Goal: Task Accomplishment & Management: Manage account settings

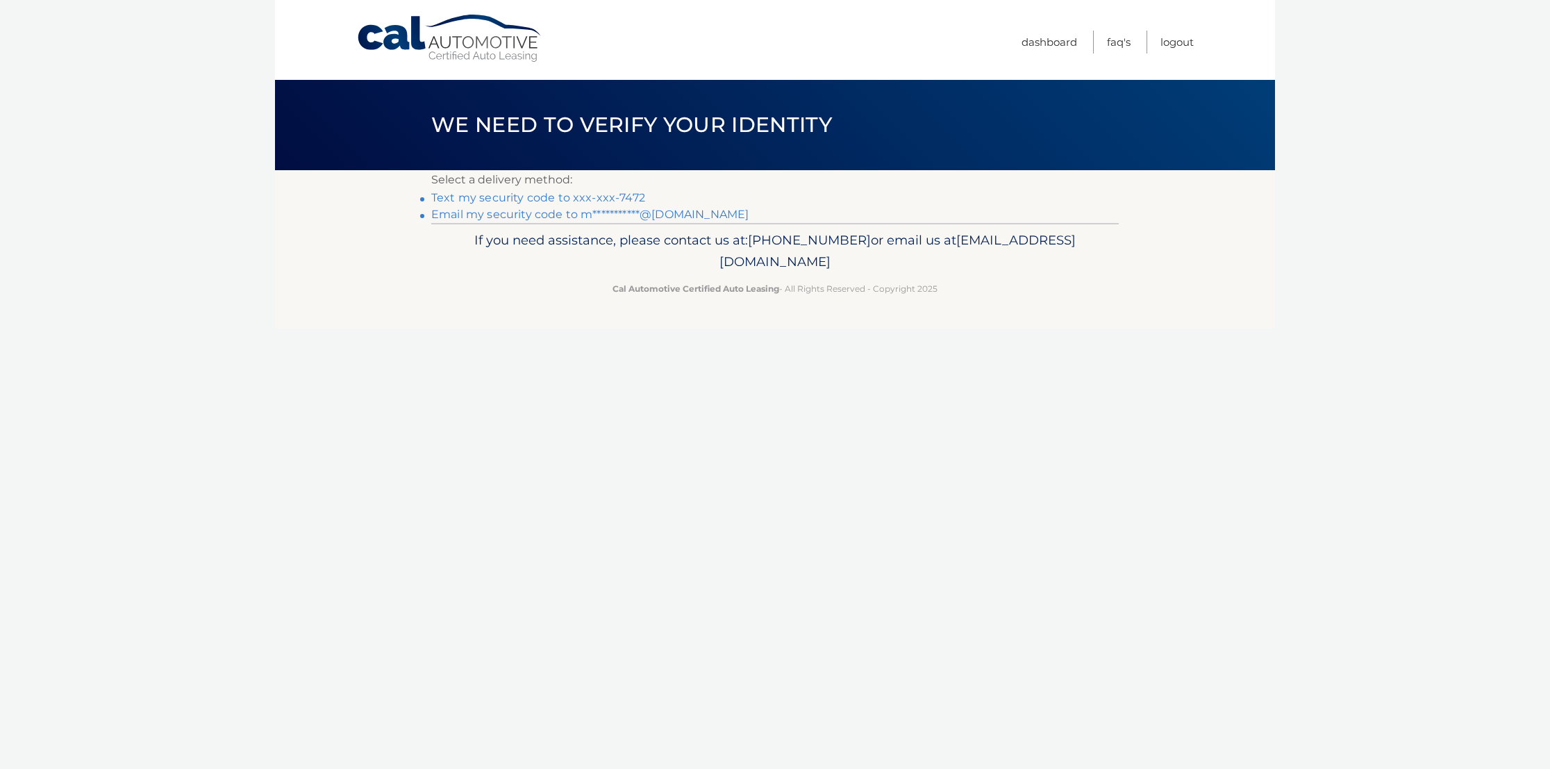
click at [474, 199] on link "Text my security code to xxx-xxx-7472" at bounding box center [538, 197] width 214 height 13
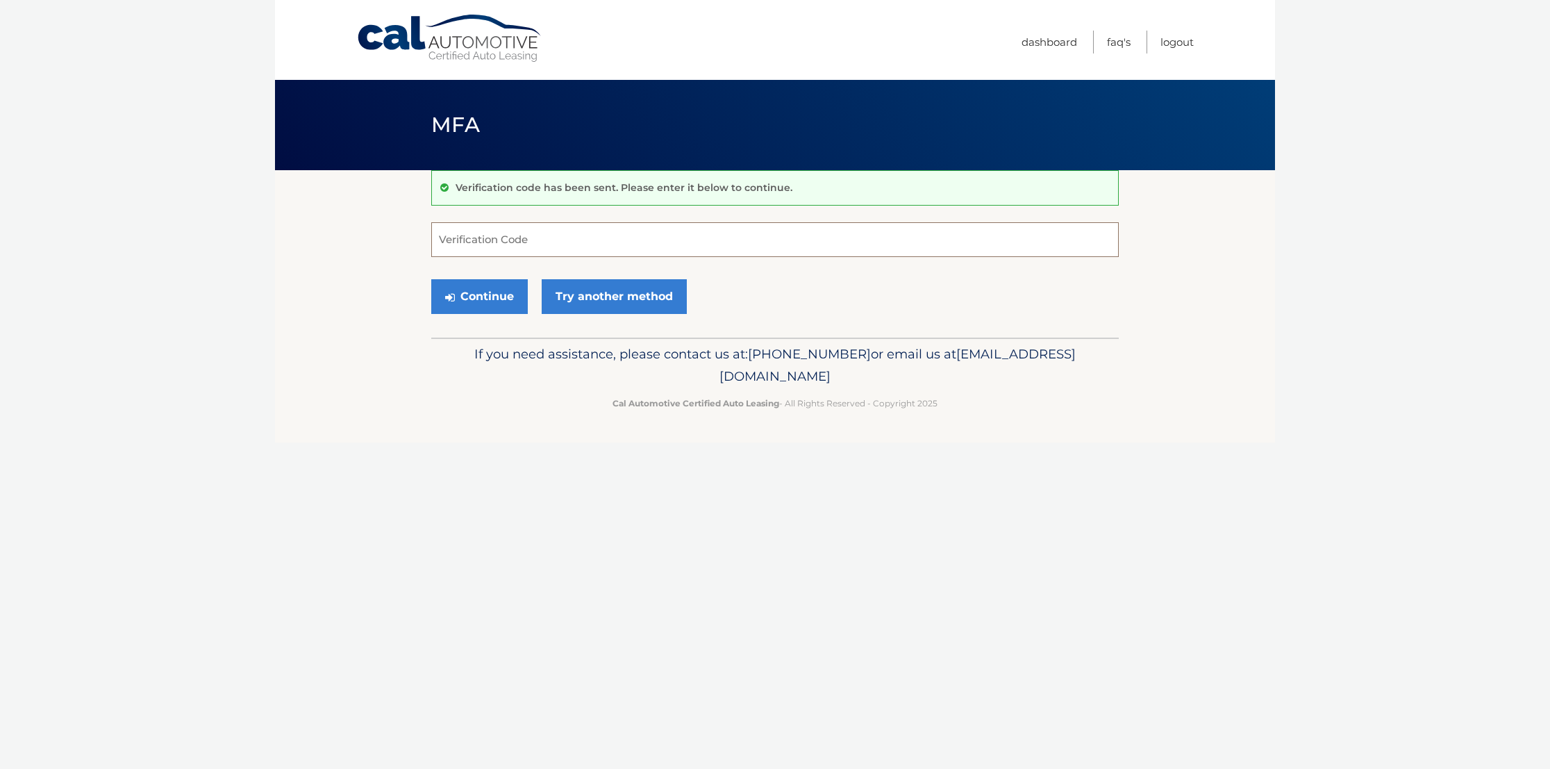
click at [484, 245] on input "Verification Code" at bounding box center [774, 239] width 687 height 35
click at [549, 246] on input "Verification Code" at bounding box center [774, 239] width 687 height 35
type input "506213"
click at [462, 297] on button "Continue" at bounding box center [479, 296] width 97 height 35
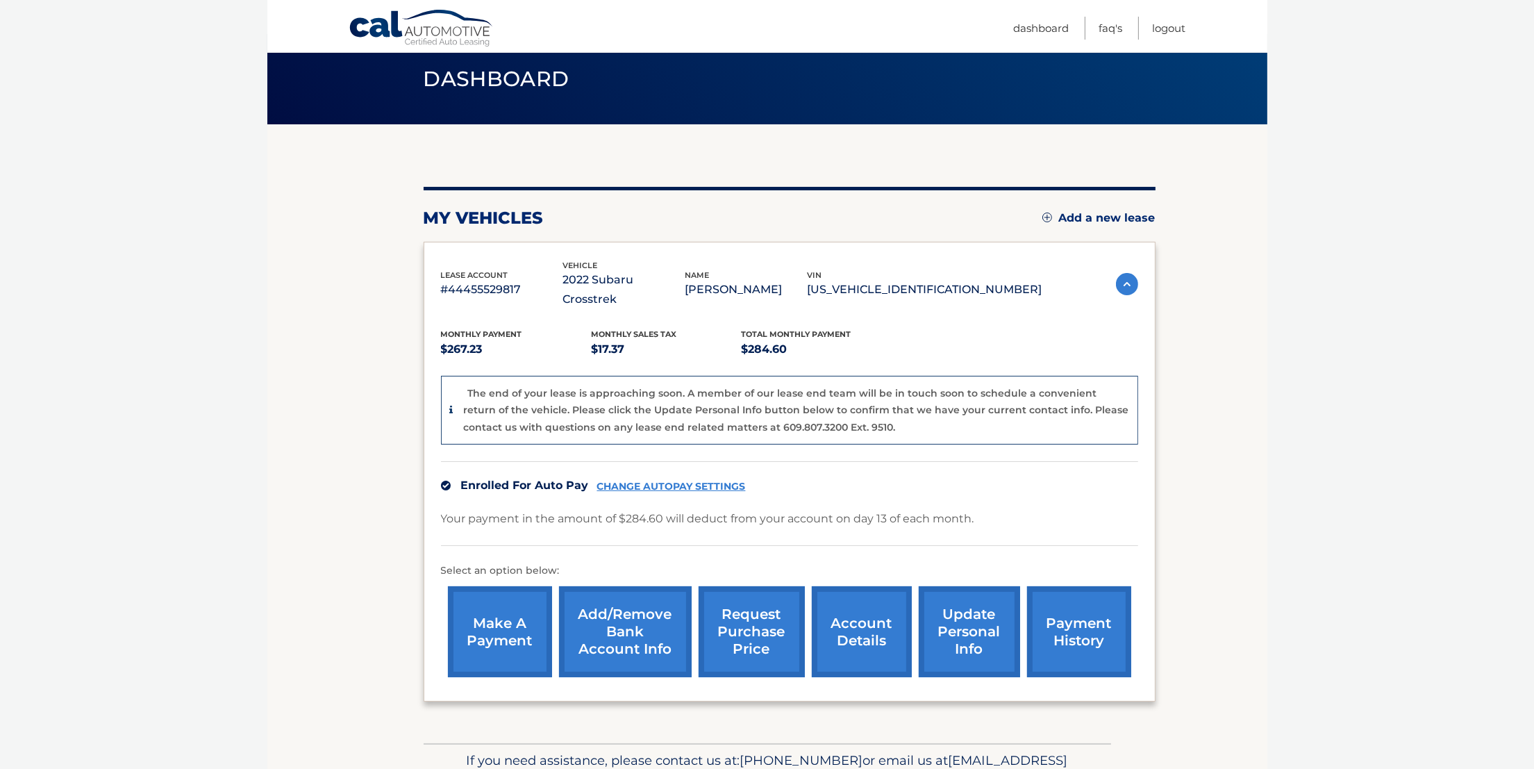
scroll to position [104, 0]
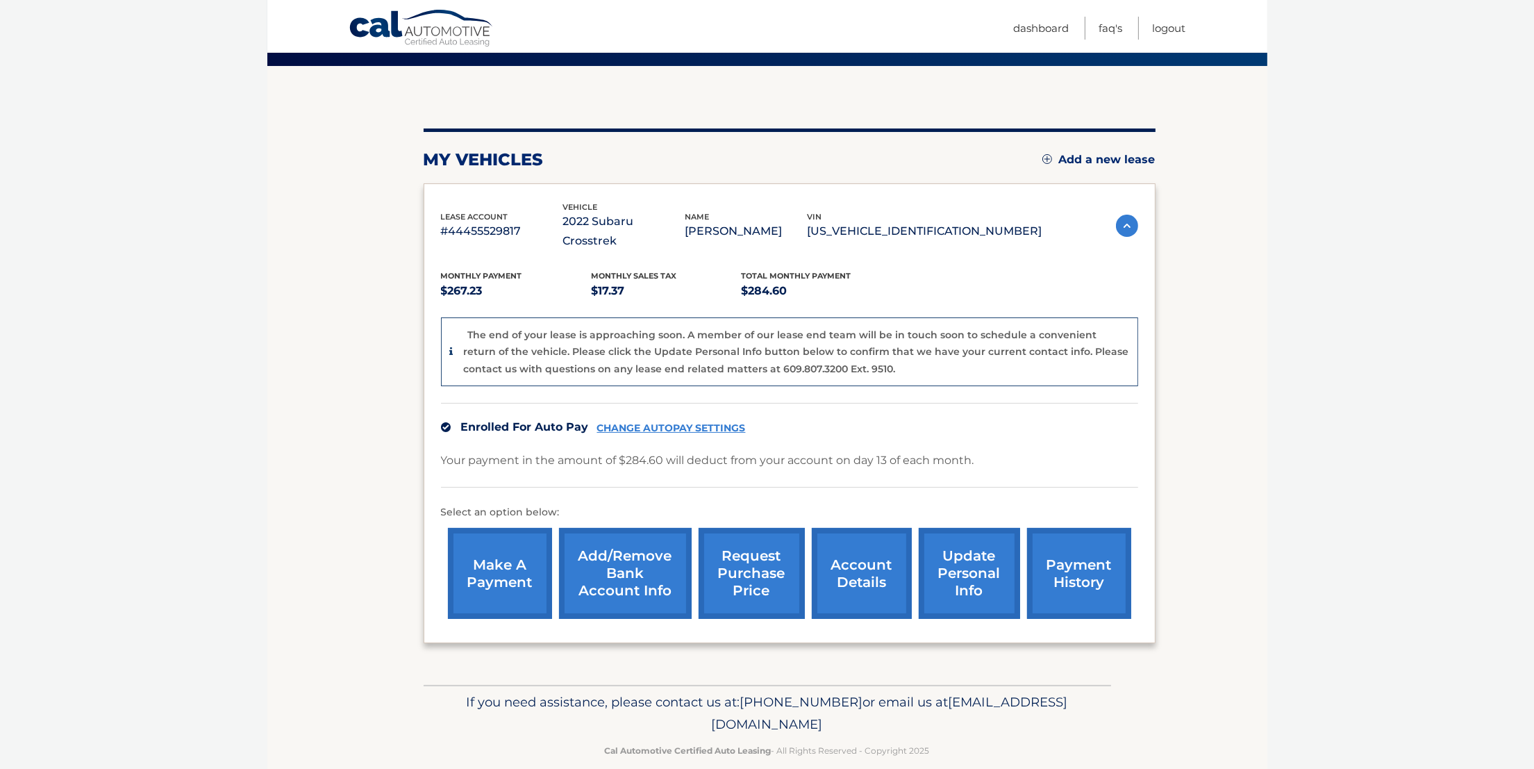
click at [860, 529] on link "account details" at bounding box center [862, 573] width 100 height 91
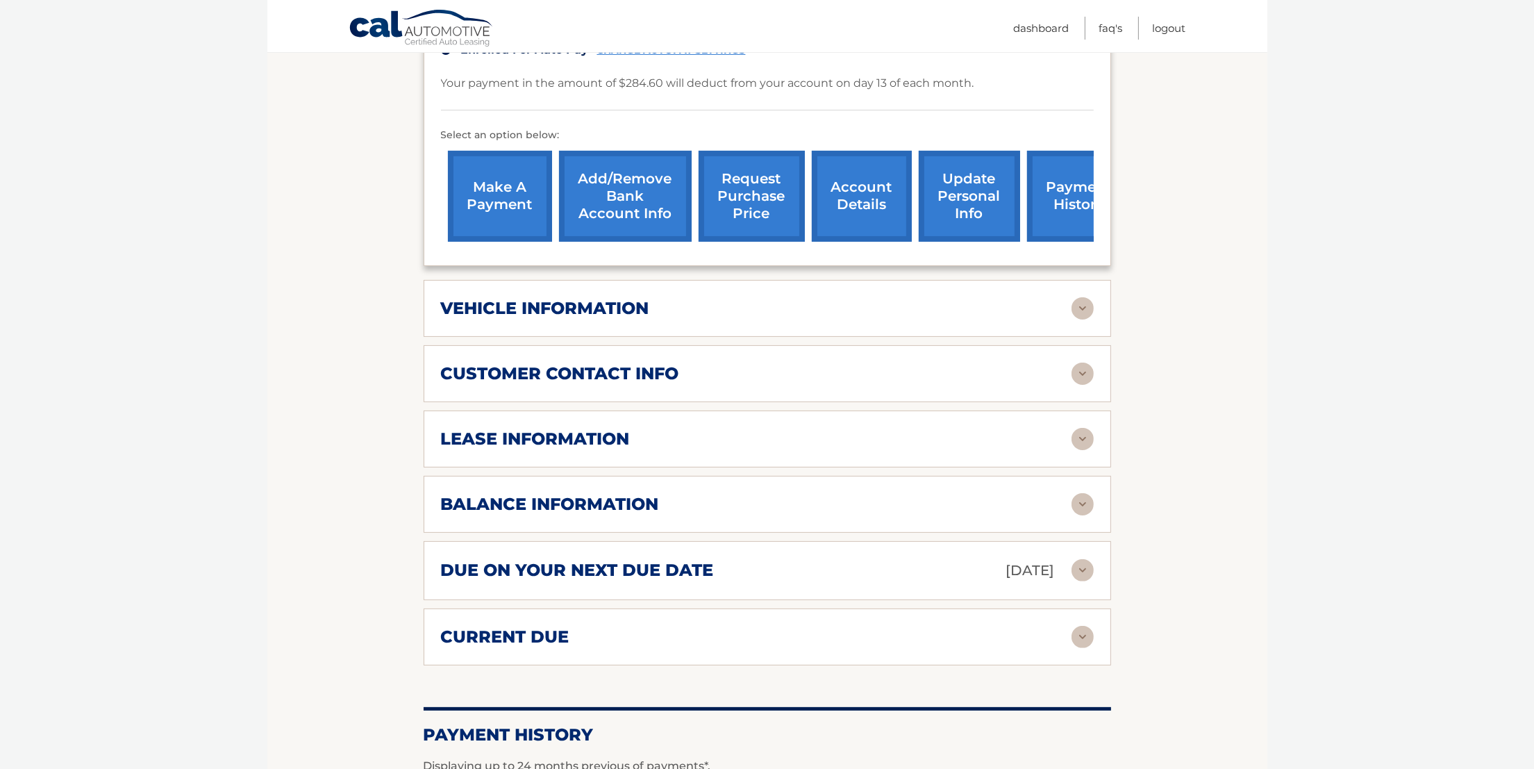
scroll to position [417, 0]
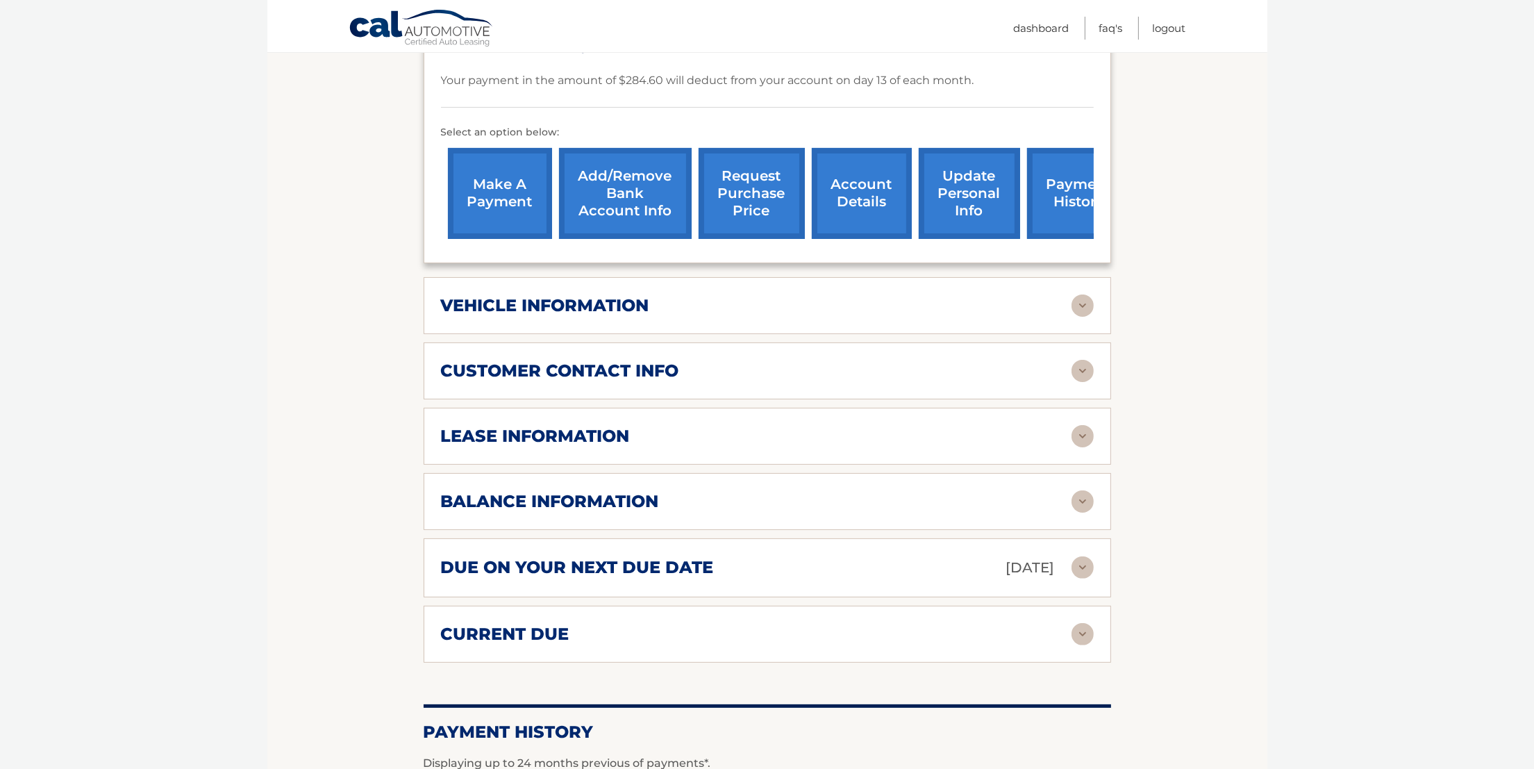
click at [444, 426] on h2 "lease information" at bounding box center [535, 436] width 189 height 21
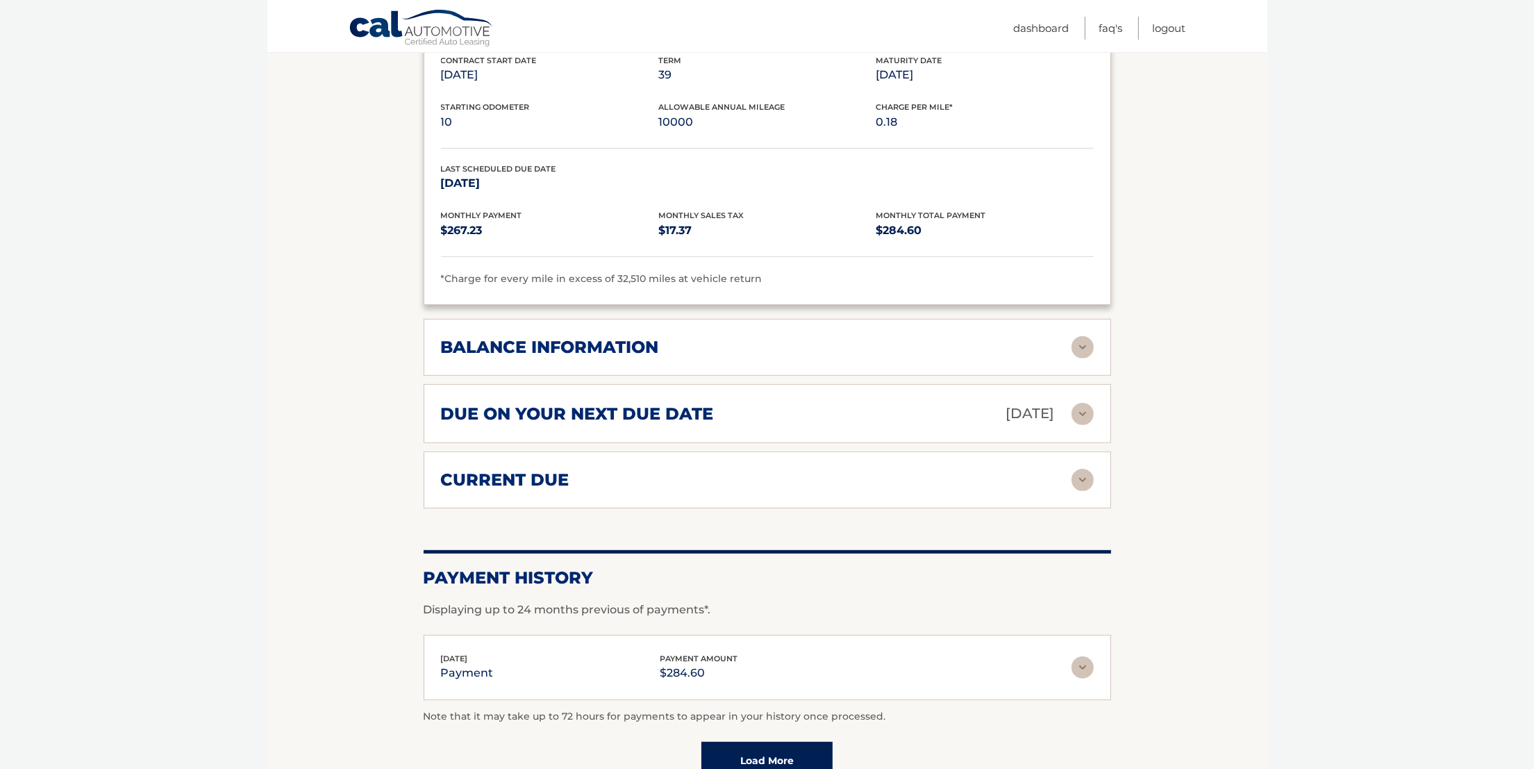
scroll to position [833, 0]
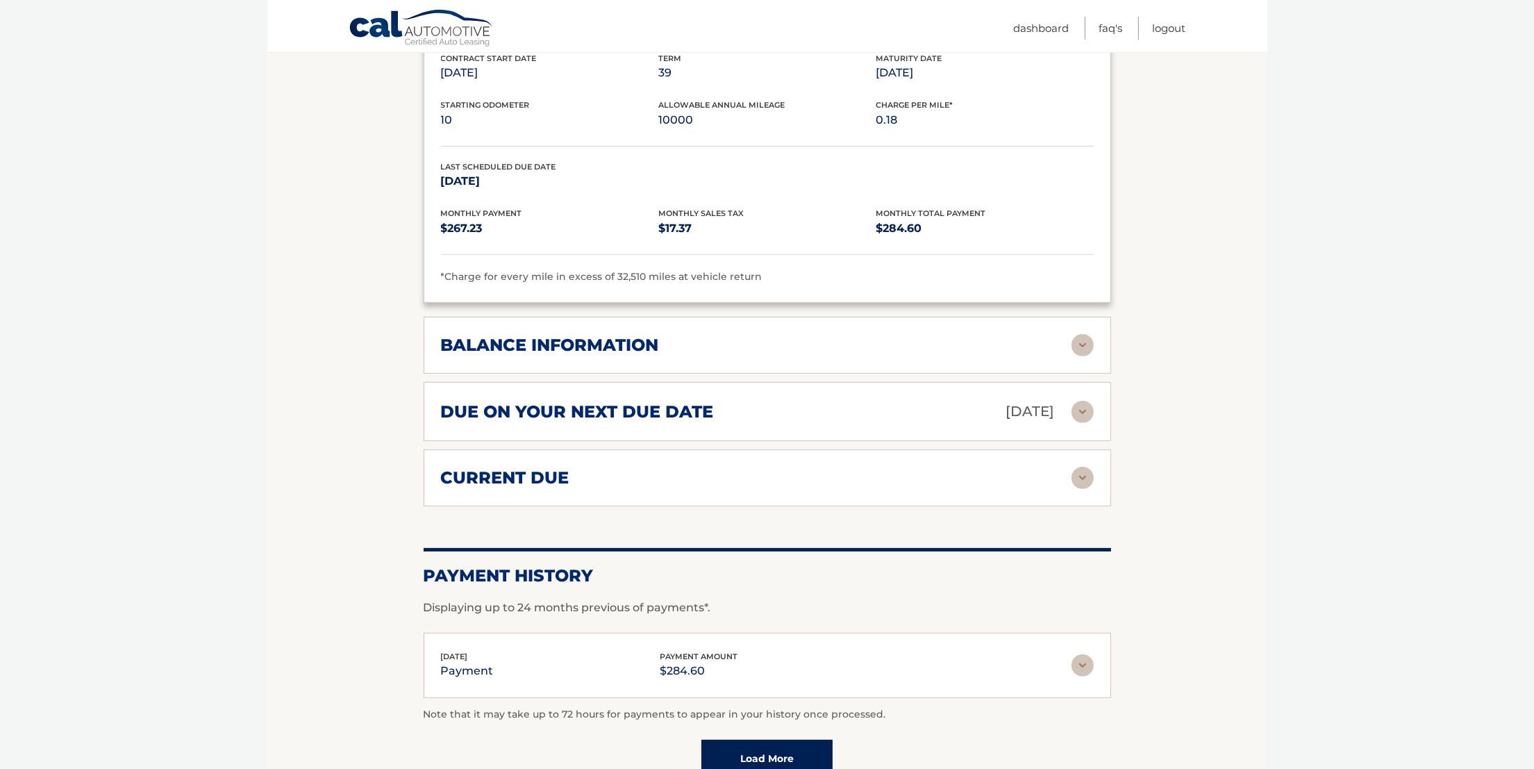
click at [453, 334] on div "balance information" at bounding box center [767, 345] width 653 height 22
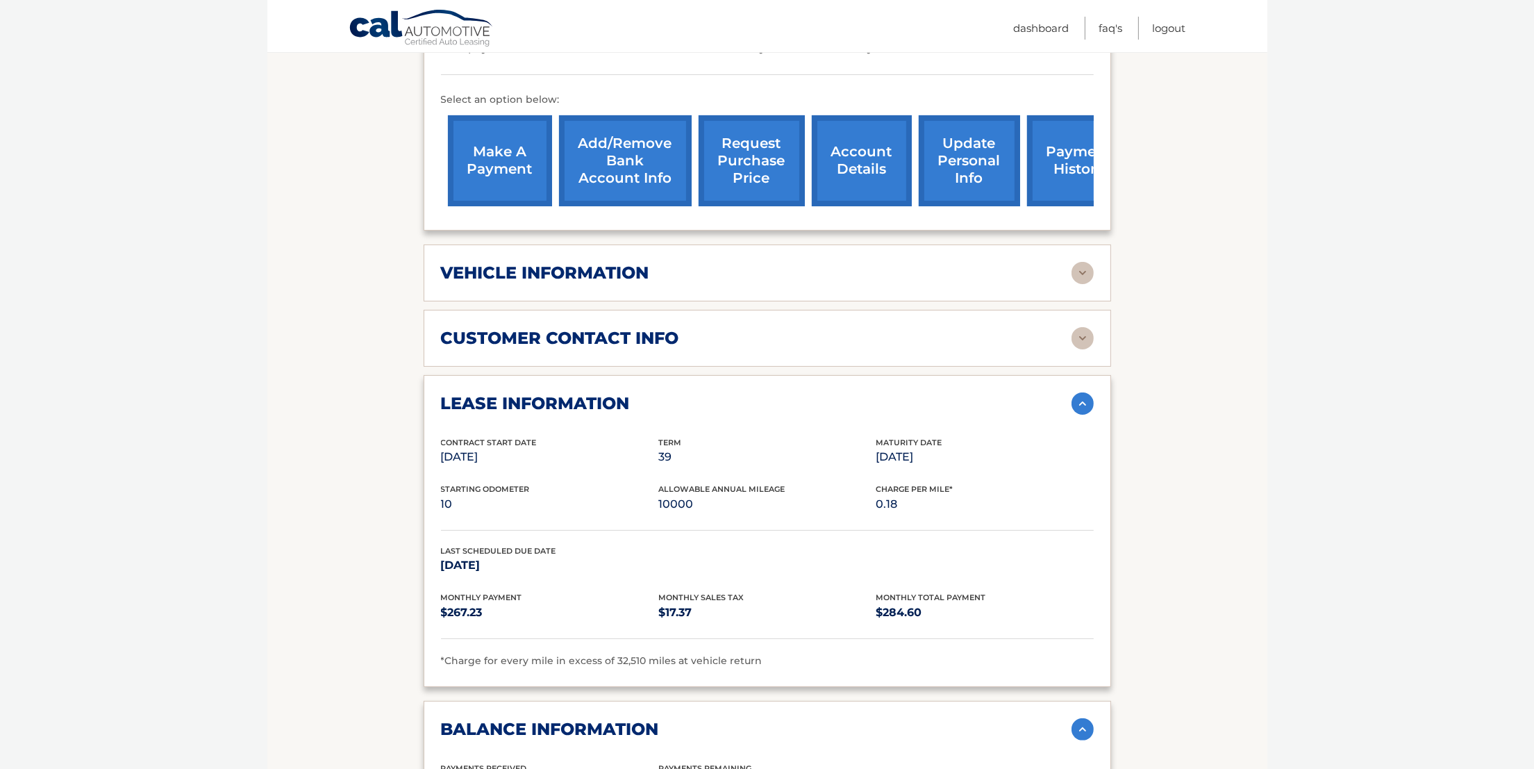
scroll to position [390, 0]
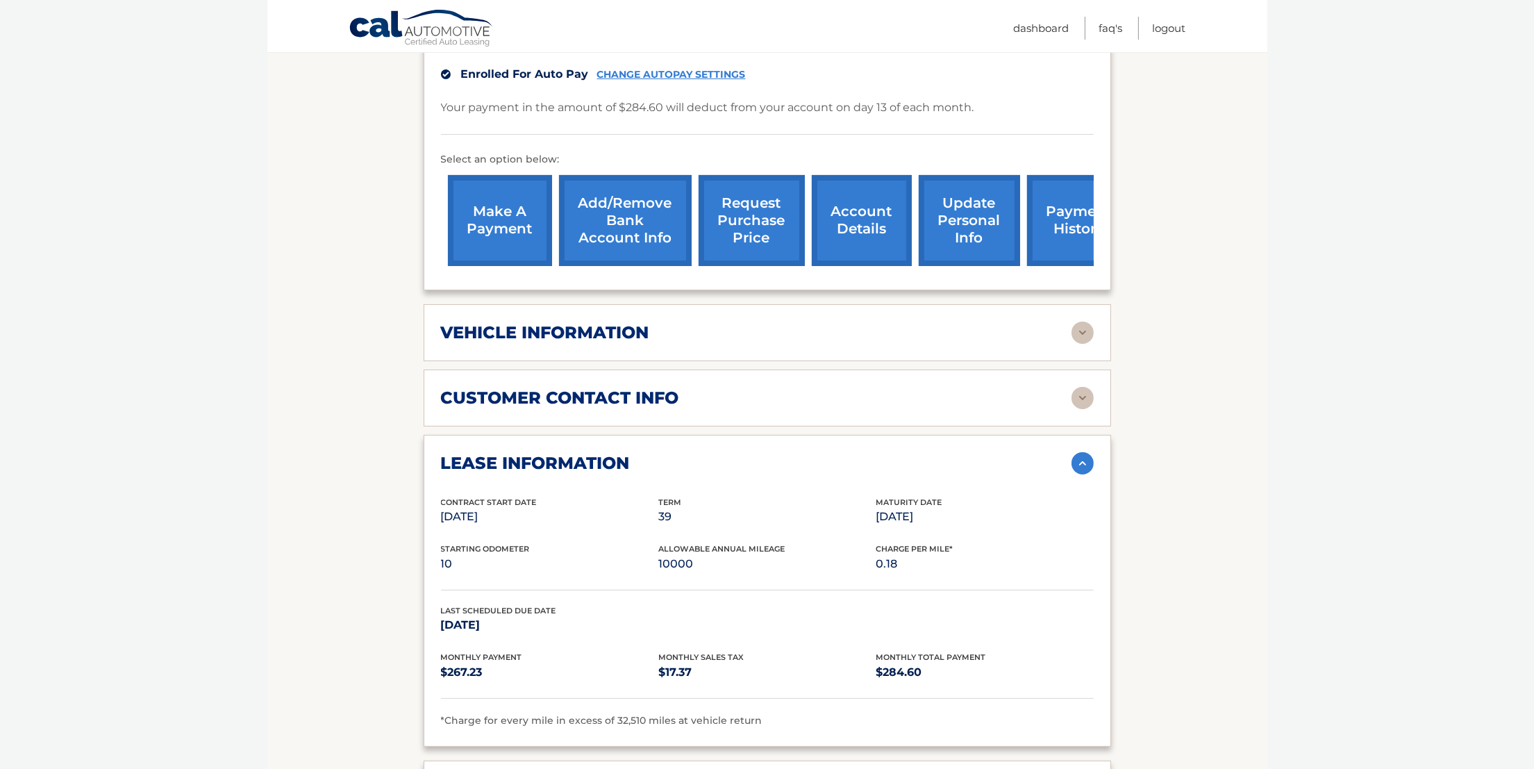
click at [490, 322] on h2 "vehicle information" at bounding box center [545, 332] width 208 height 21
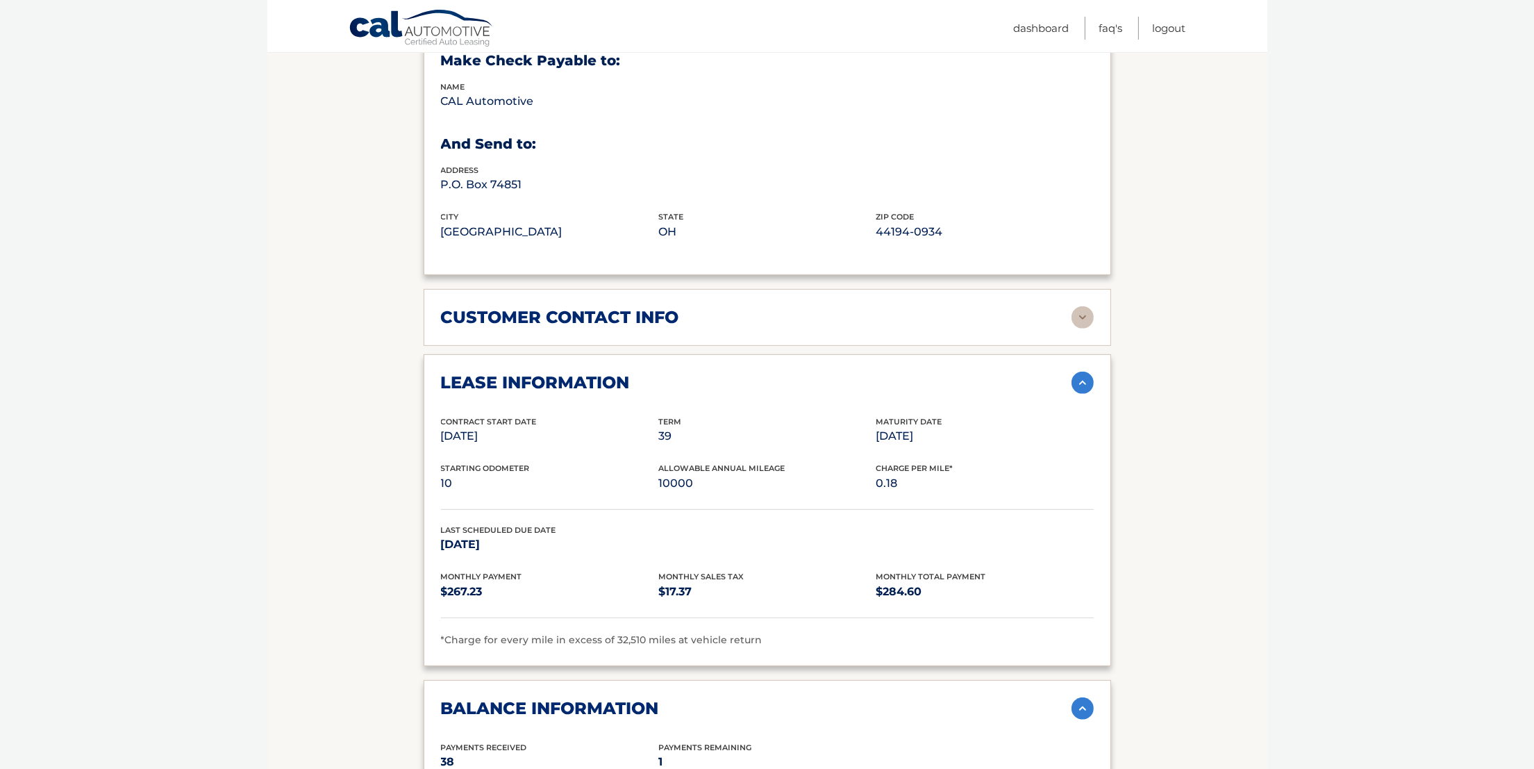
scroll to position [806, 0]
click at [461, 306] on h2 "customer contact info" at bounding box center [560, 316] width 238 height 21
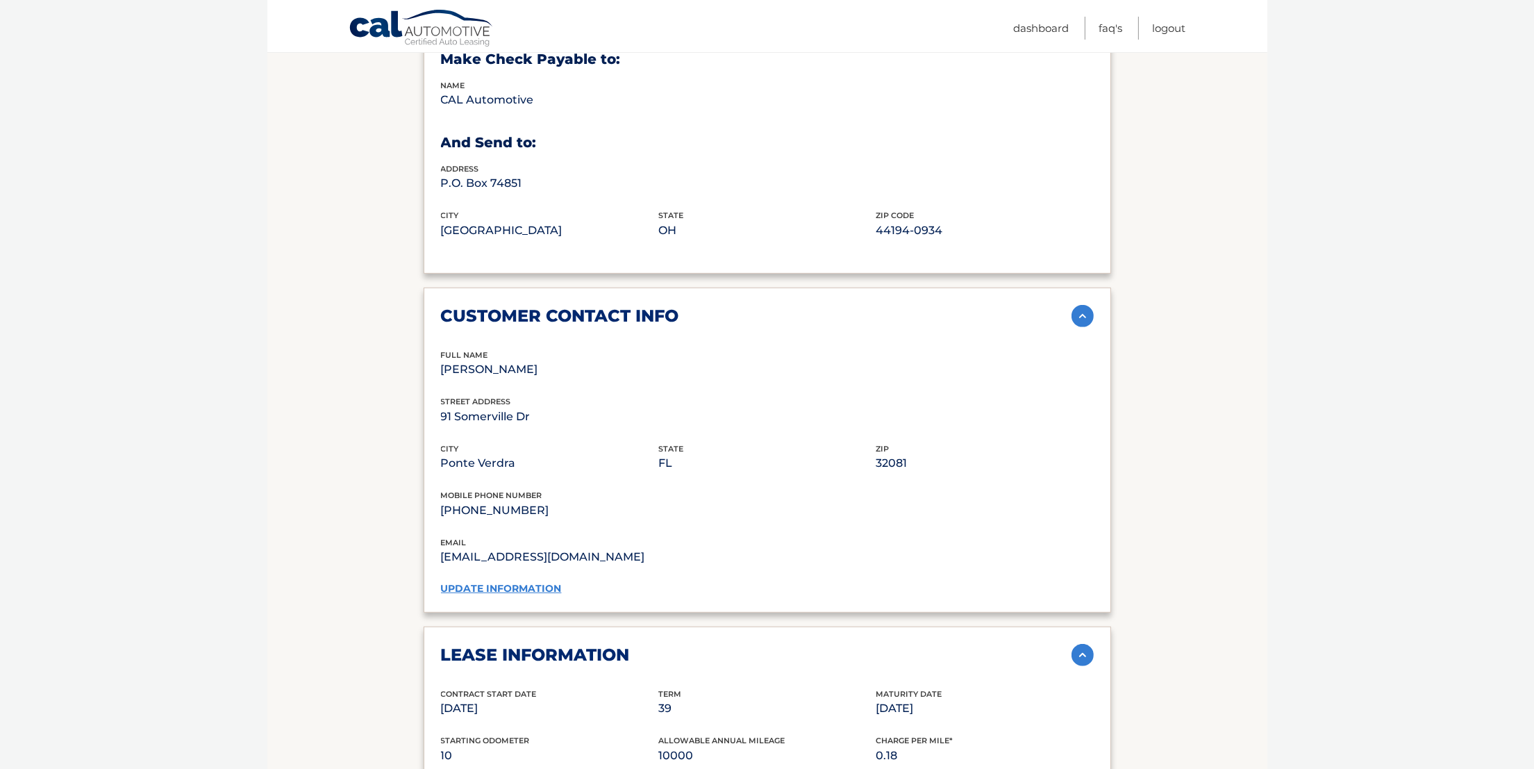
click at [1077, 305] on img at bounding box center [1083, 316] width 22 height 22
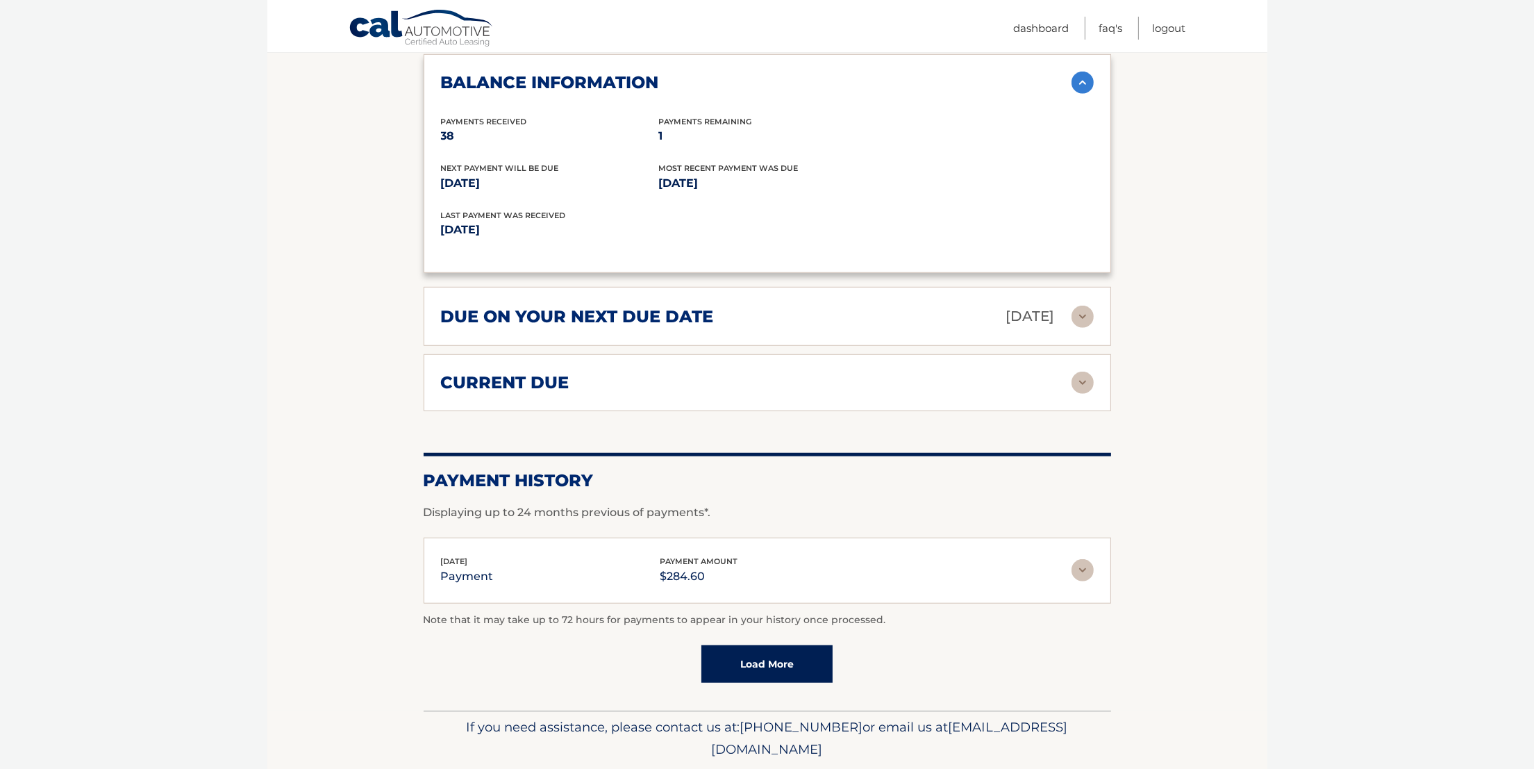
scroll to position [1431, 0]
click at [448, 372] on h2 "current due" at bounding box center [505, 382] width 128 height 21
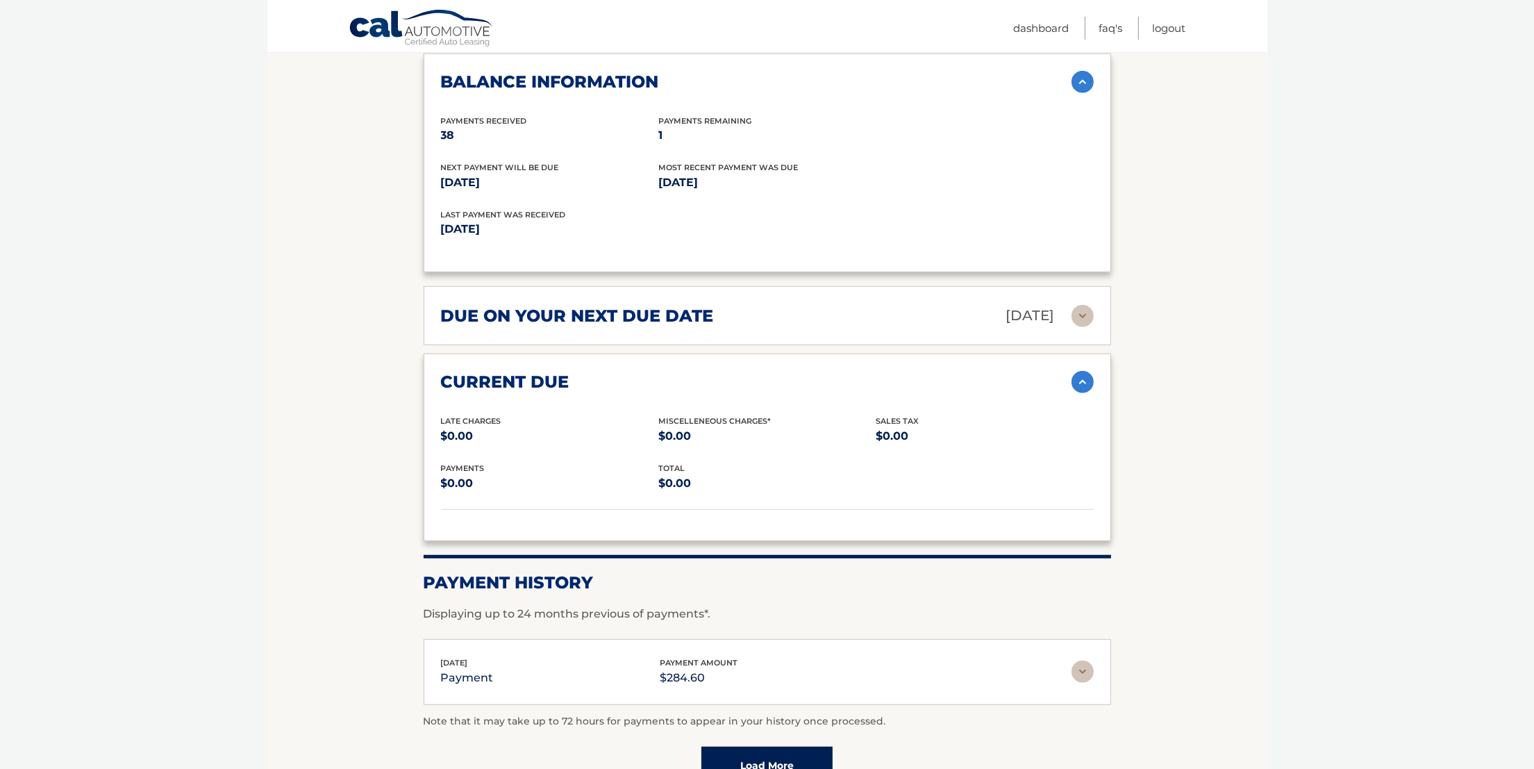
click at [503, 306] on h2 "due on your next due date" at bounding box center [577, 316] width 273 height 21
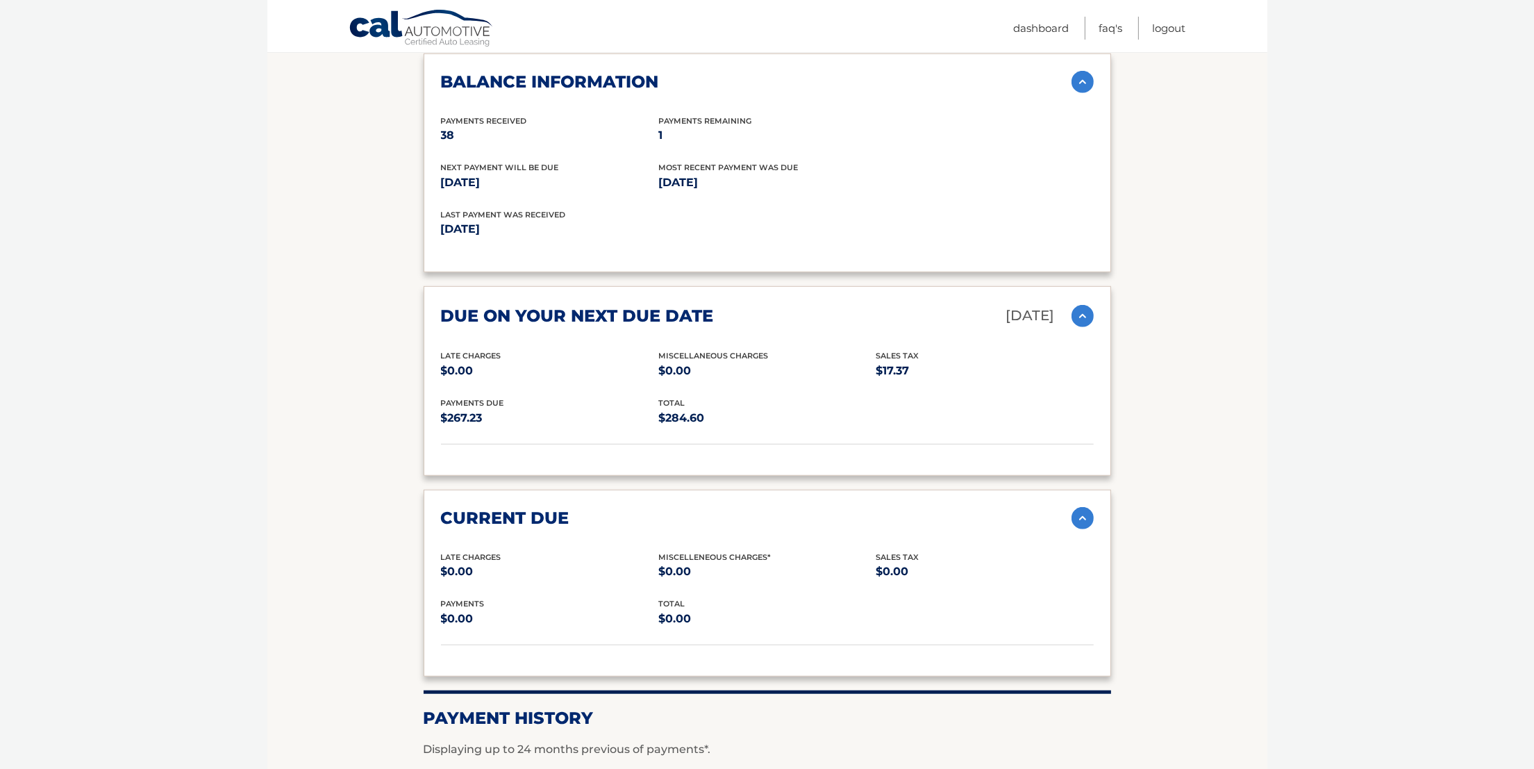
click at [1078, 507] on img at bounding box center [1083, 518] width 22 height 22
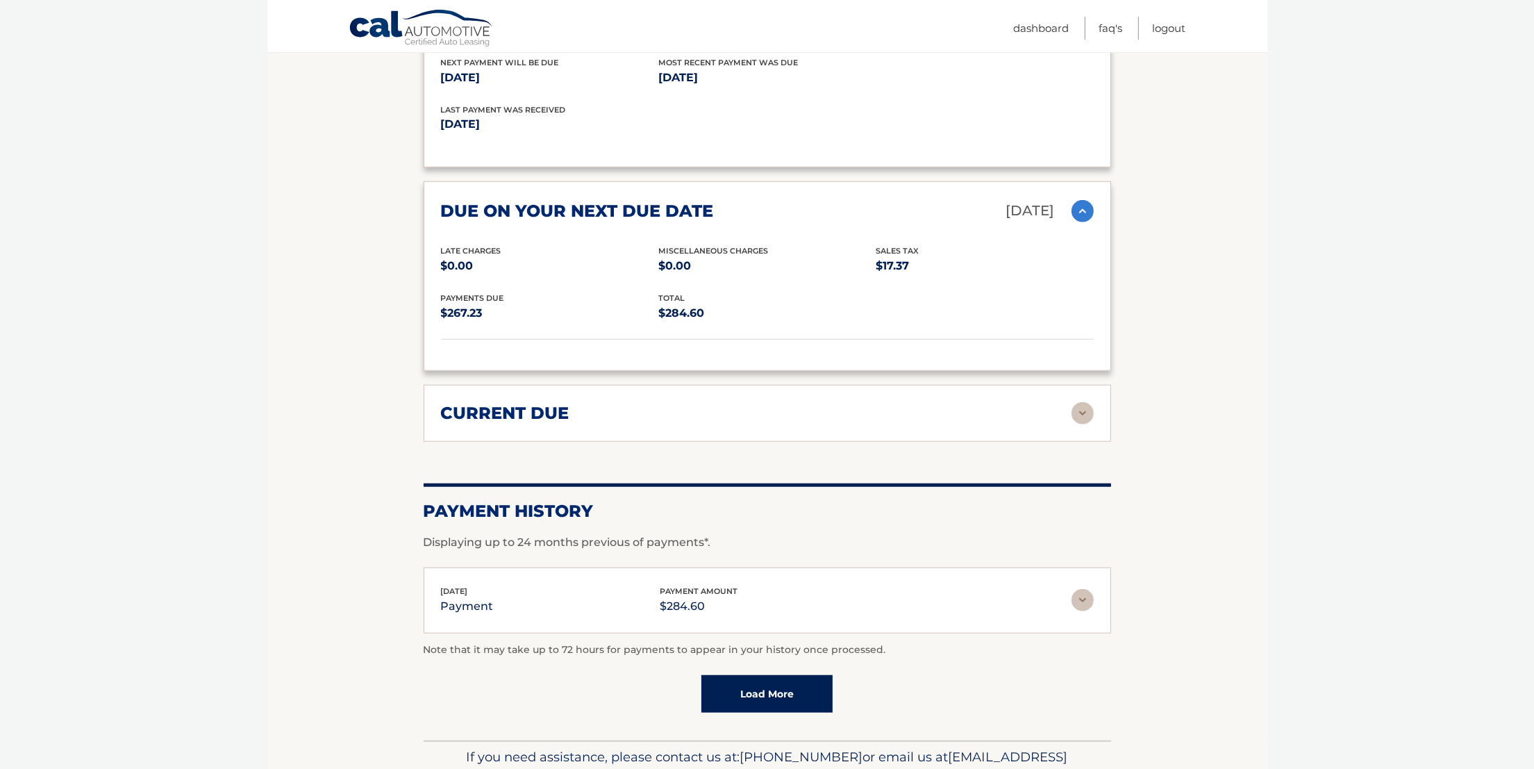
scroll to position [1482, 0]
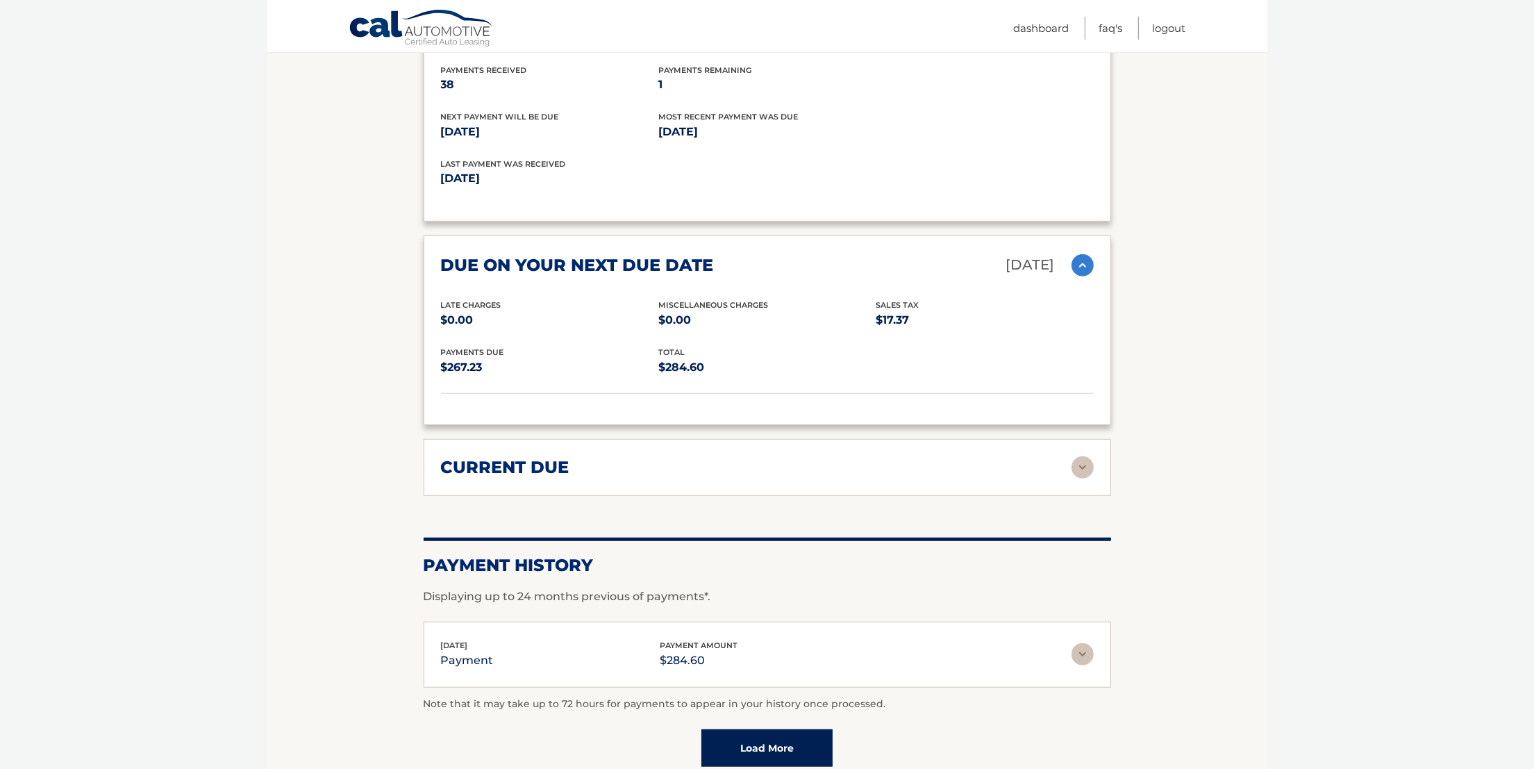
click at [1078, 254] on img at bounding box center [1083, 265] width 22 height 22
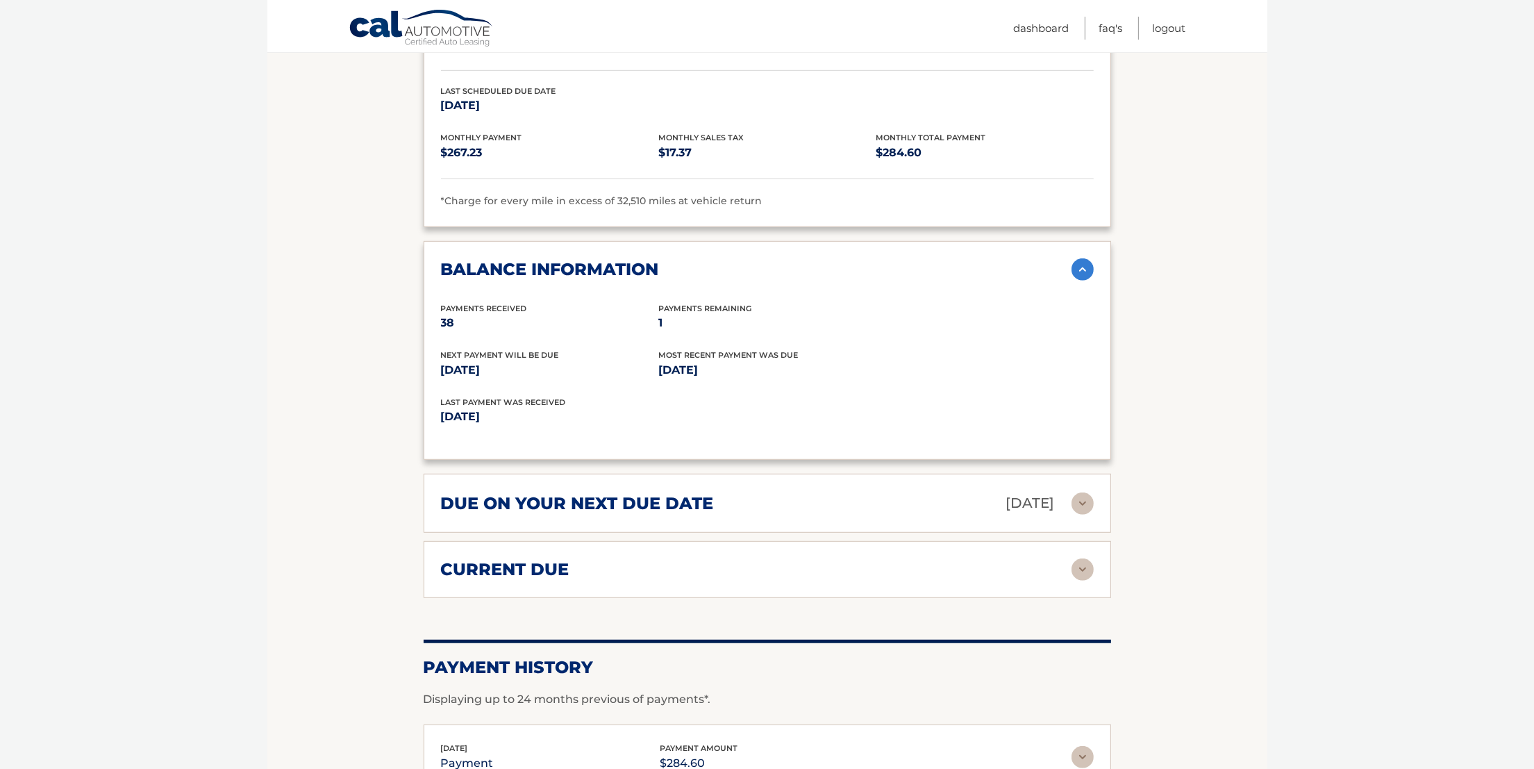
scroll to position [1243, 0]
click at [1081, 259] on img at bounding box center [1083, 270] width 22 height 22
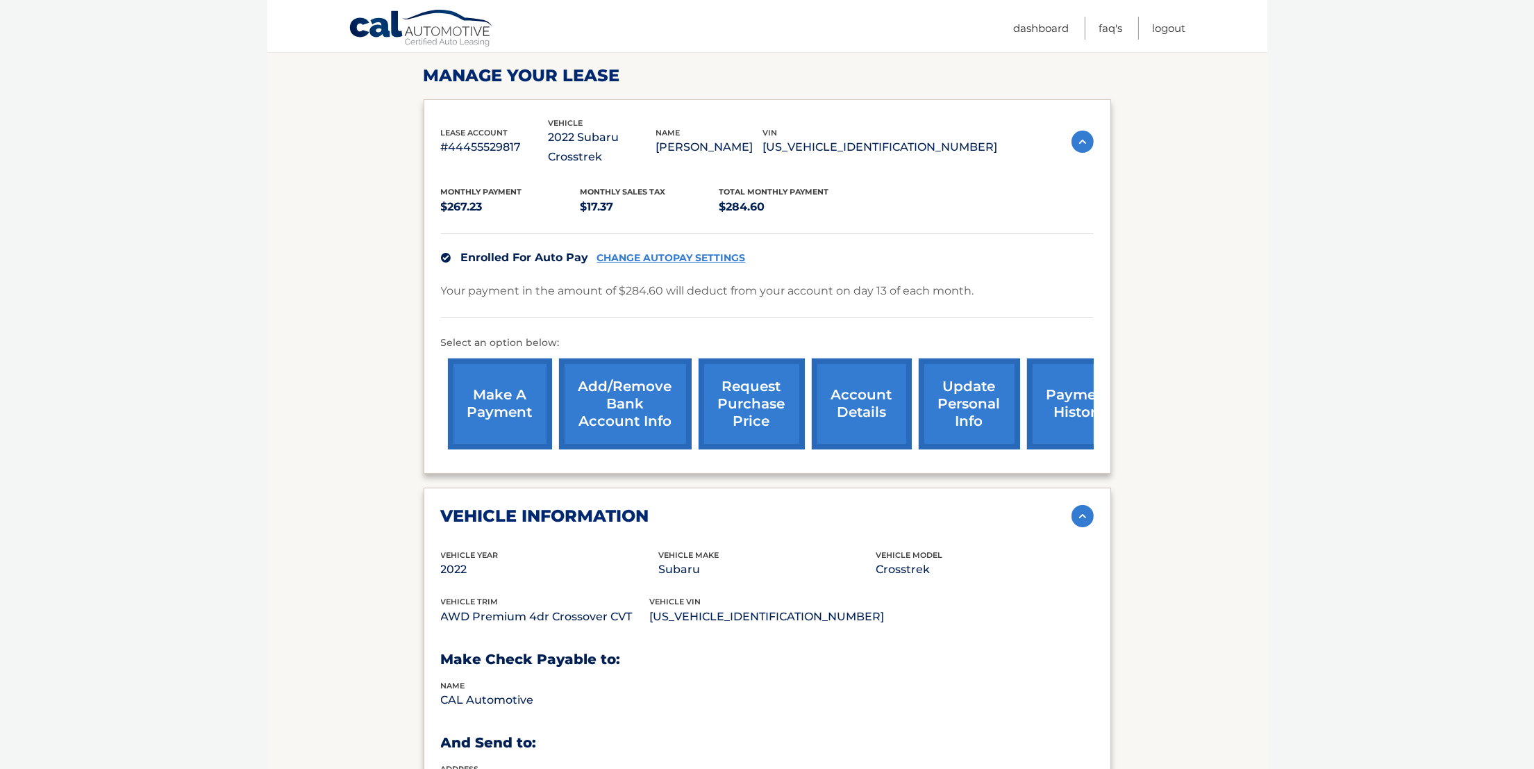
scroll to position [208, 0]
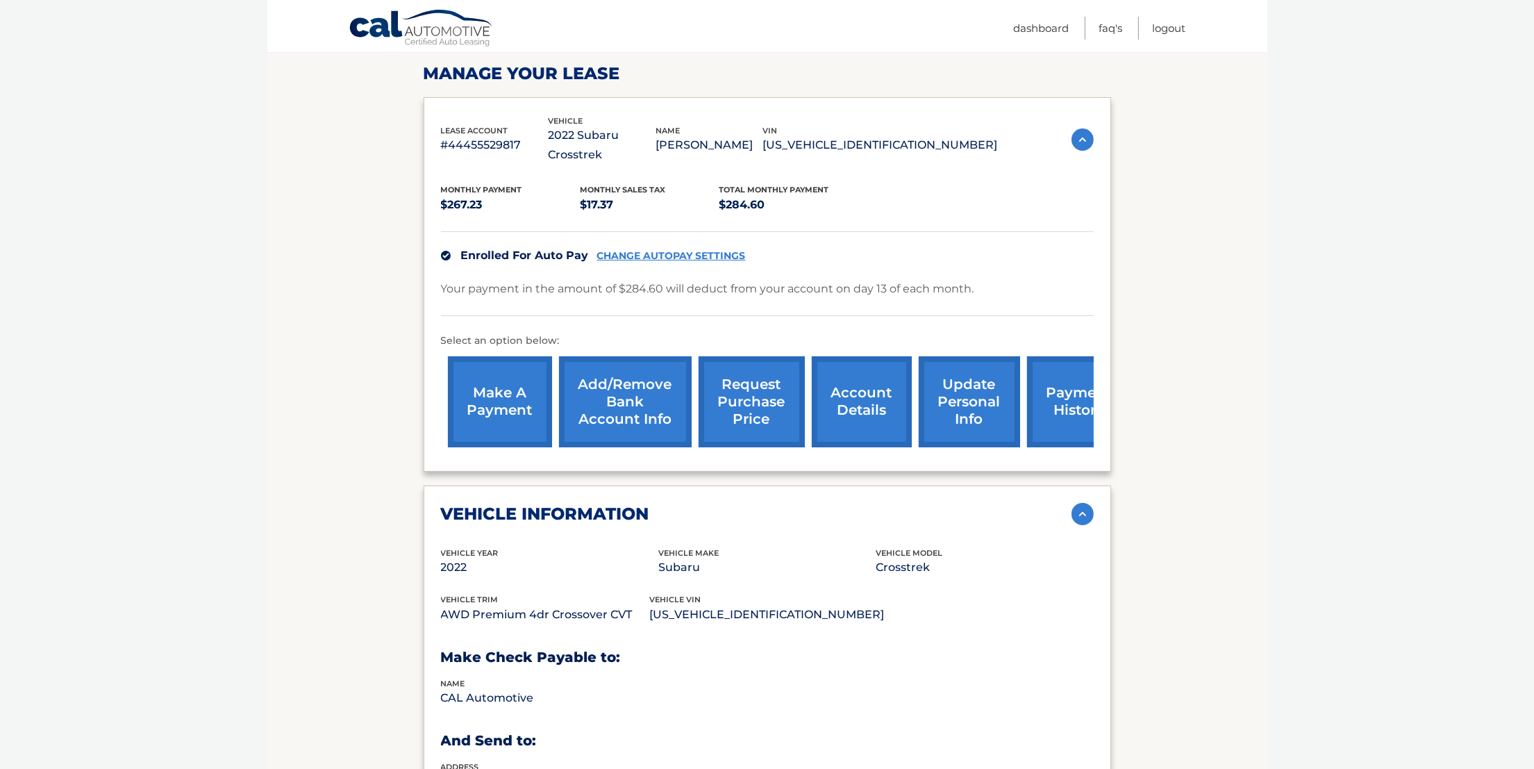
click at [743, 376] on link "request purchase price" at bounding box center [752, 401] width 106 height 91
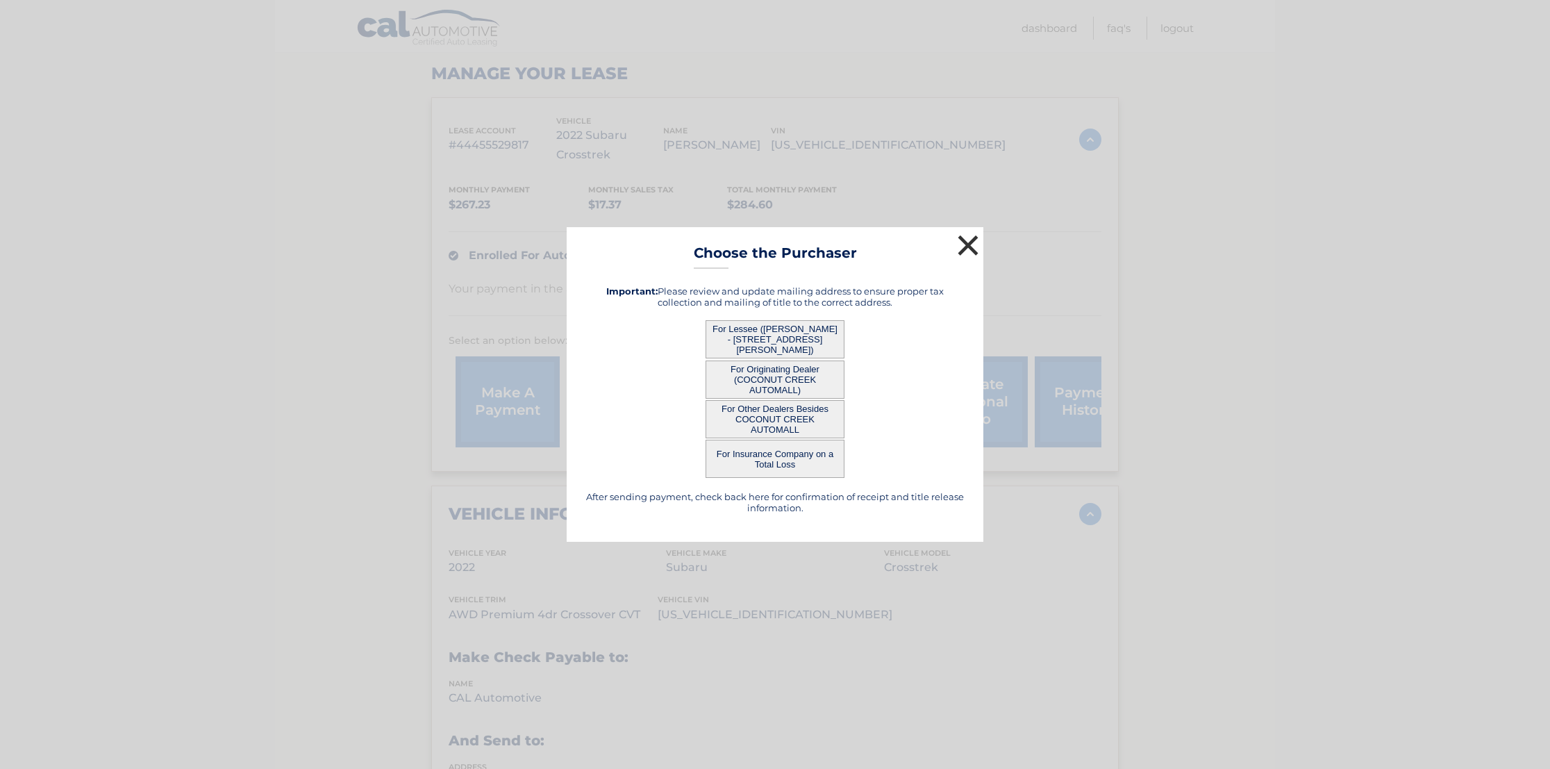
click at [962, 249] on button "×" at bounding box center [968, 245] width 28 height 28
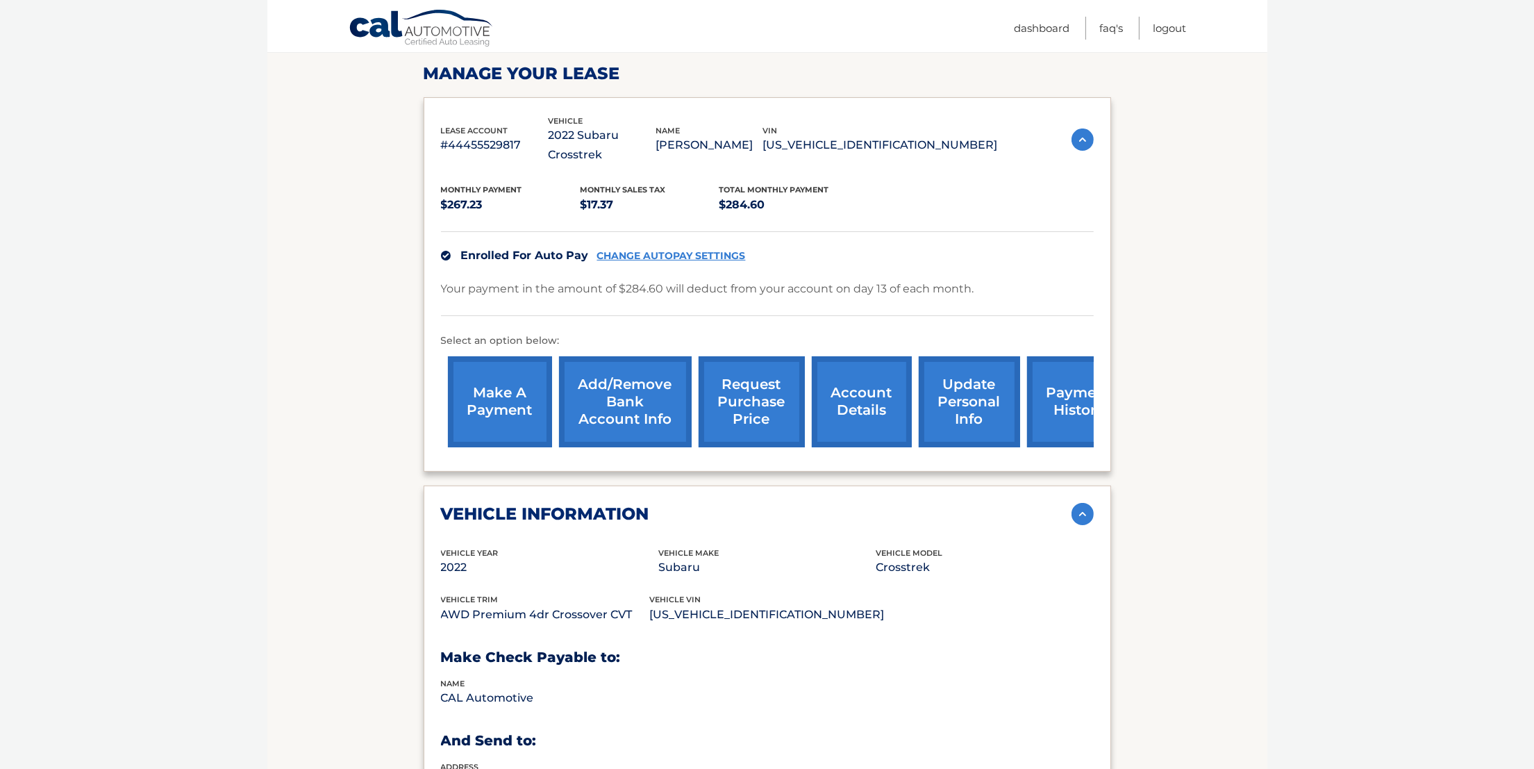
click at [156, 417] on body "Cal Automotive Menu Dashboard FAQ's Logout ← |" at bounding box center [767, 176] width 1534 height 769
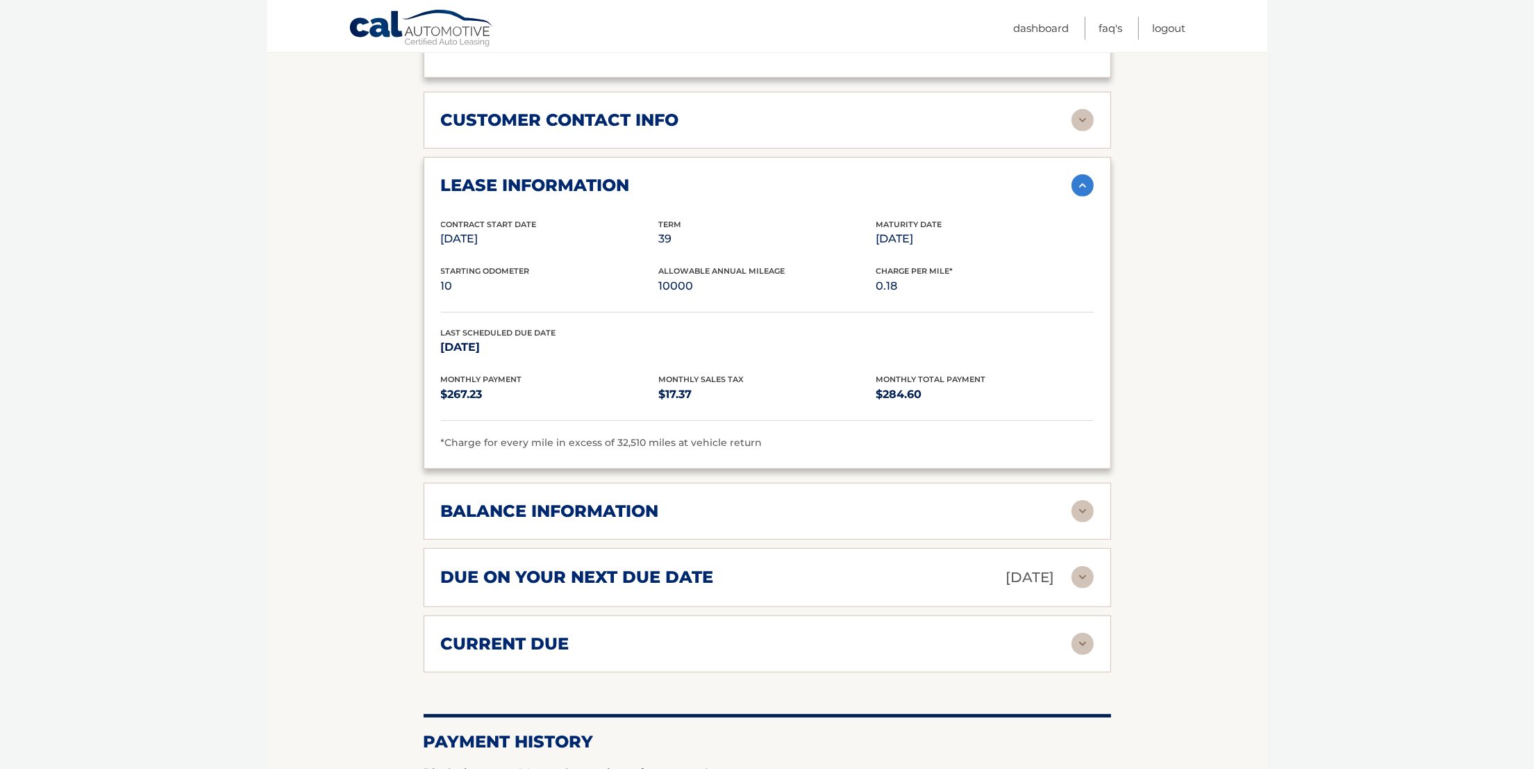
scroll to position [1145, 0]
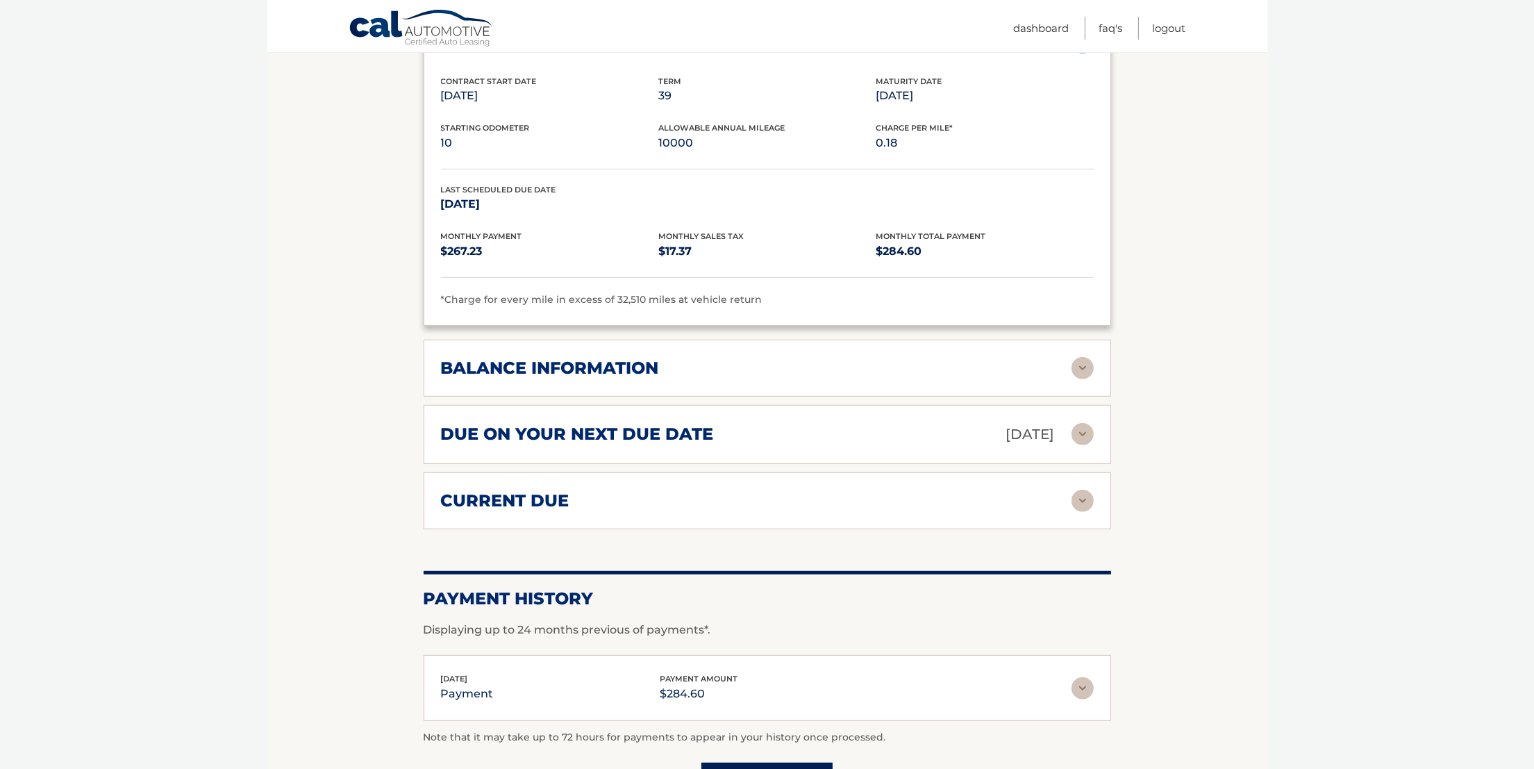
click at [461, 358] on h2 "balance information" at bounding box center [550, 368] width 218 height 21
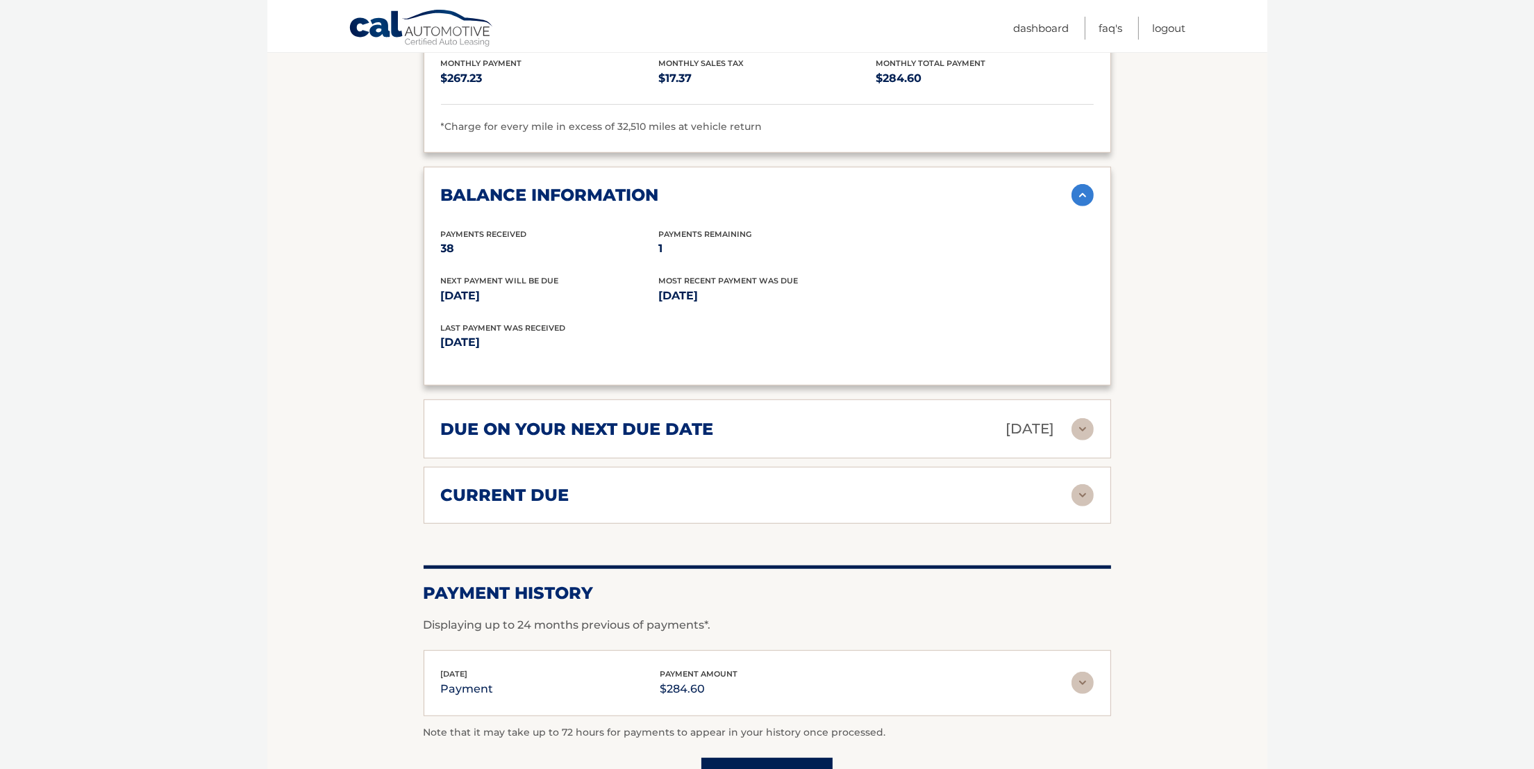
scroll to position [1353, 0]
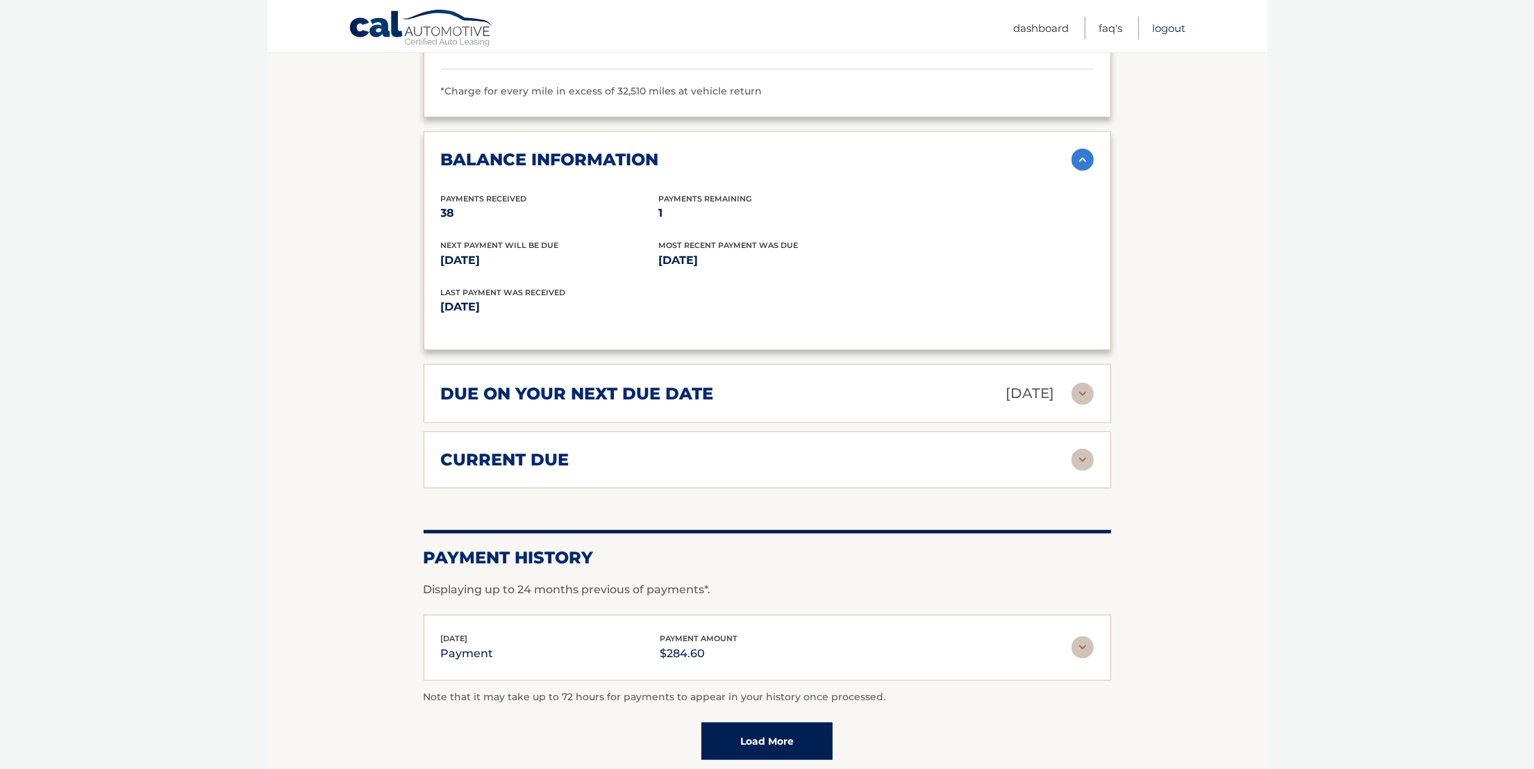
click at [1174, 22] on link "Logout" at bounding box center [1169, 28] width 33 height 23
